Goal: Check status: Check status

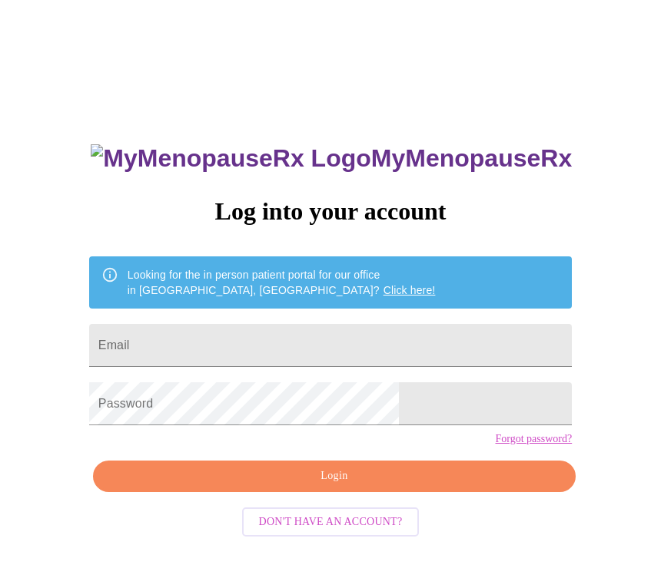
click at [200, 348] on input "Email" at bounding box center [330, 345] width 482 height 43
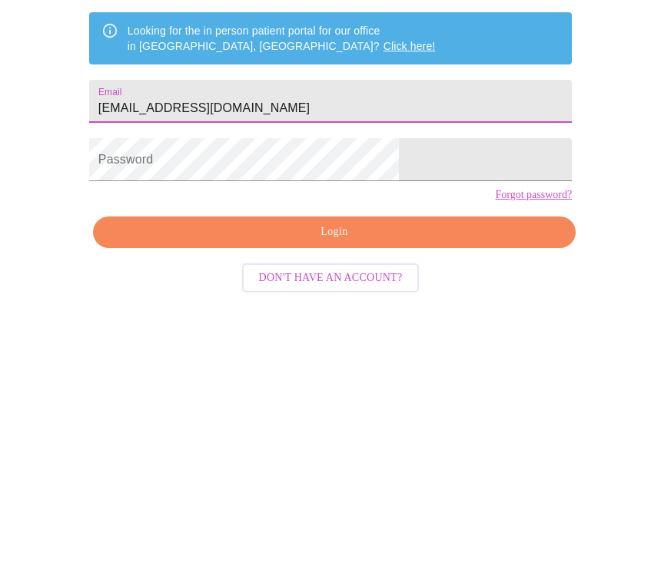
type input "[EMAIL_ADDRESS][DOMAIN_NAME]"
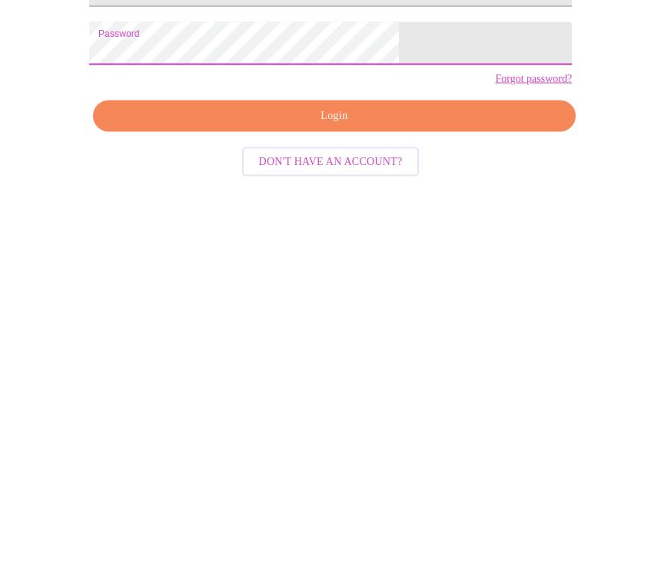
scroll to position [41, 0]
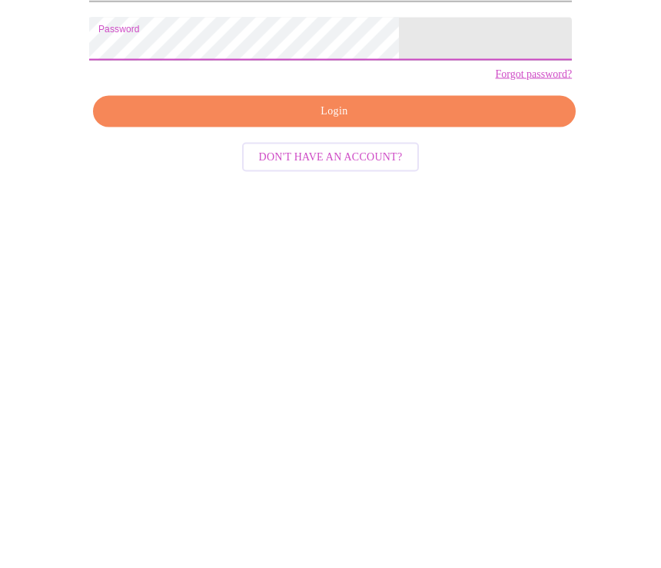
click at [219, 426] on span "Login" at bounding box center [334, 435] width 447 height 19
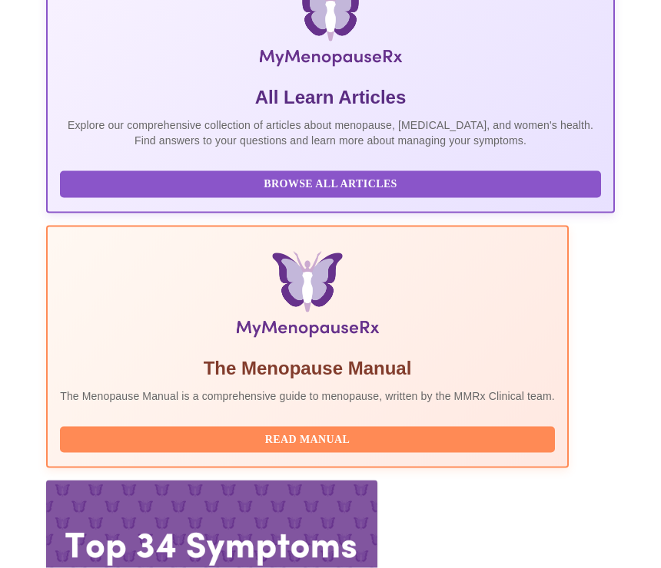
scroll to position [351, 0]
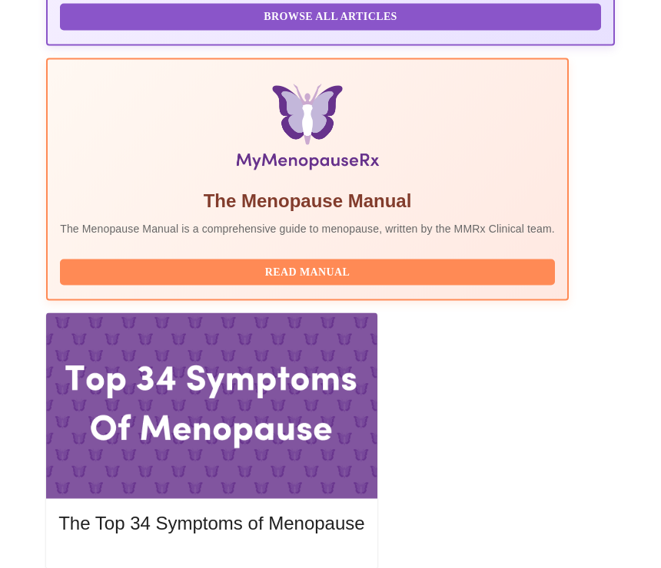
scroll to position [542, 0]
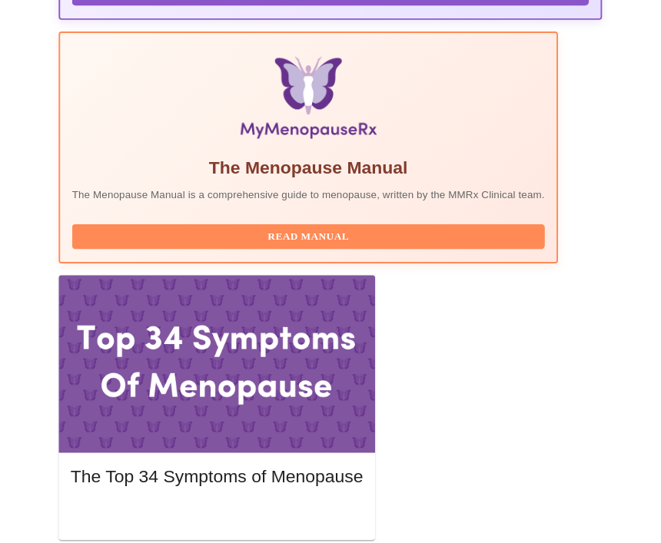
scroll to position [594, 0]
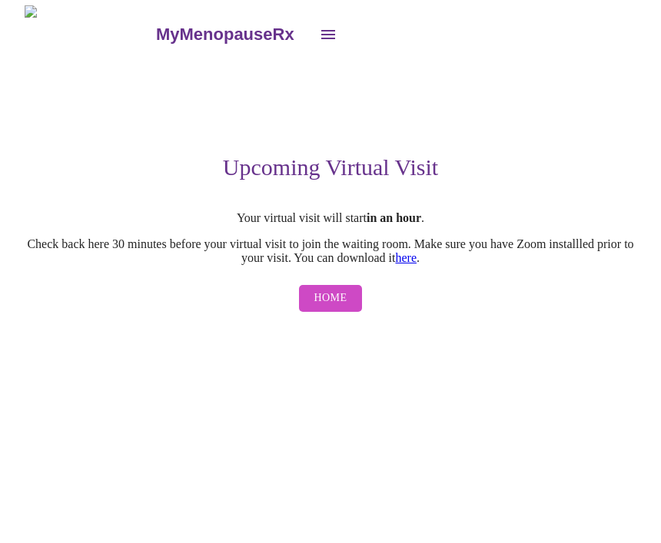
scroll to position [1, 0]
click at [311, 313] on button "Home" at bounding box center [331, 299] width 64 height 27
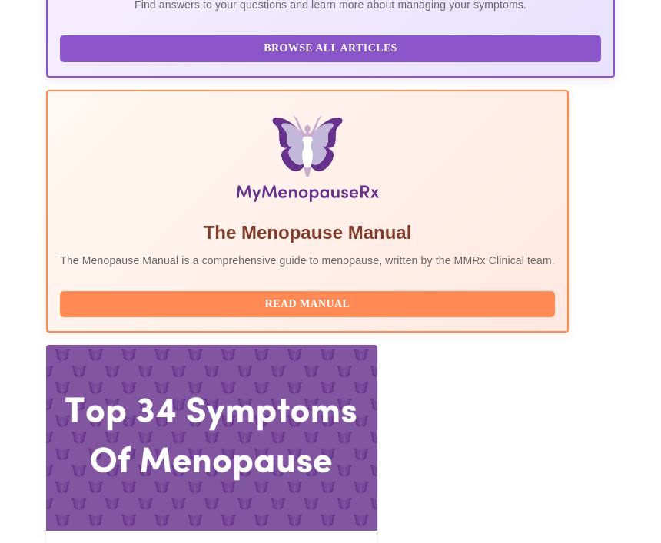
scroll to position [495, 0]
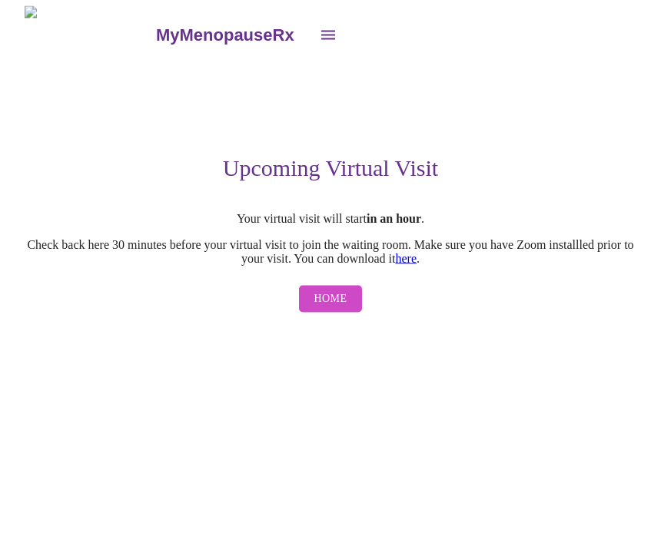
scroll to position [4, 0]
click at [416, 263] on link "here" at bounding box center [406, 258] width 22 height 13
